Goal: Complete application form

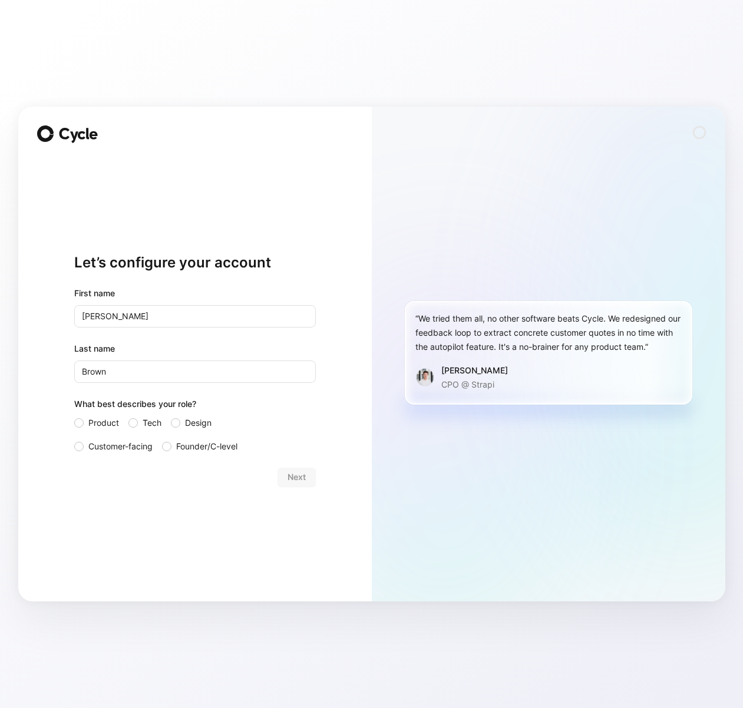
click at [298, 475] on div "Next" at bounding box center [195, 477] width 242 height 19
click at [295, 481] on div "Next" at bounding box center [195, 477] width 242 height 19
click at [247, 317] on input "[PERSON_NAME]" at bounding box center [195, 316] width 242 height 22
click at [133, 451] on span "Customer-facing" at bounding box center [120, 446] width 64 height 14
click at [74, 439] on input "Customer-facing" at bounding box center [74, 439] width 0 height 0
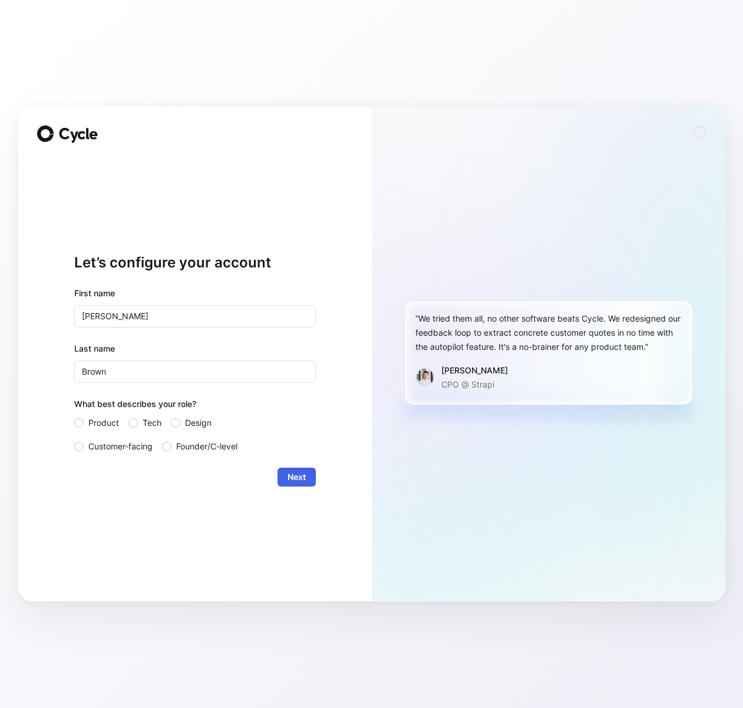
click at [305, 483] on span "Next" at bounding box center [297, 477] width 18 height 14
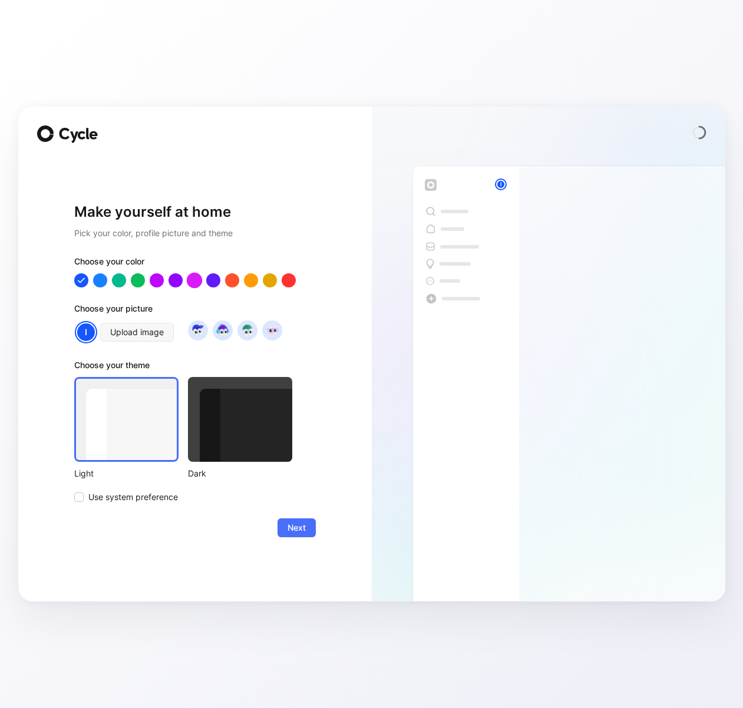
click at [193, 276] on div at bounding box center [193, 280] width 15 height 15
click at [303, 531] on span "Next" at bounding box center [297, 528] width 18 height 14
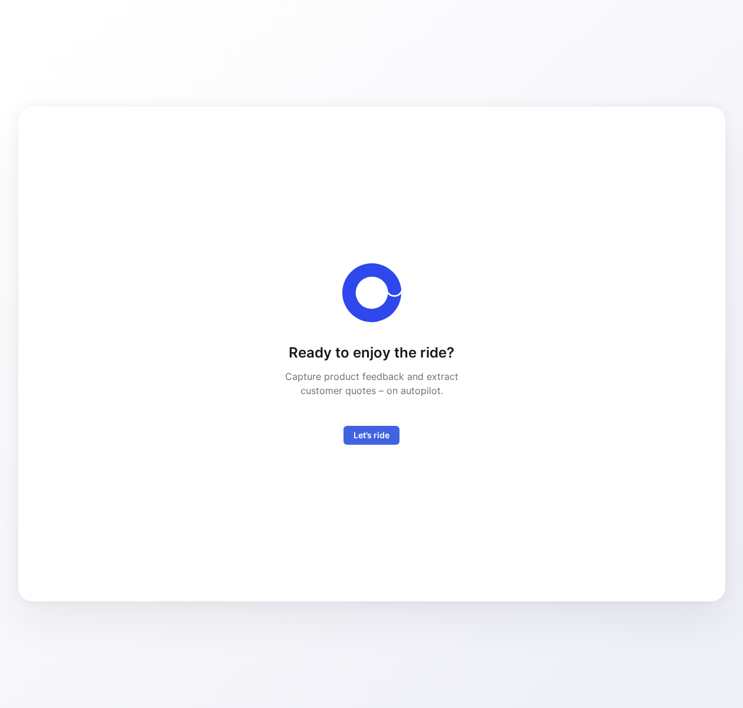
click at [379, 429] on span "Let’s ride" at bounding box center [371, 435] width 36 height 14
